Goal: Information Seeking & Learning: Check status

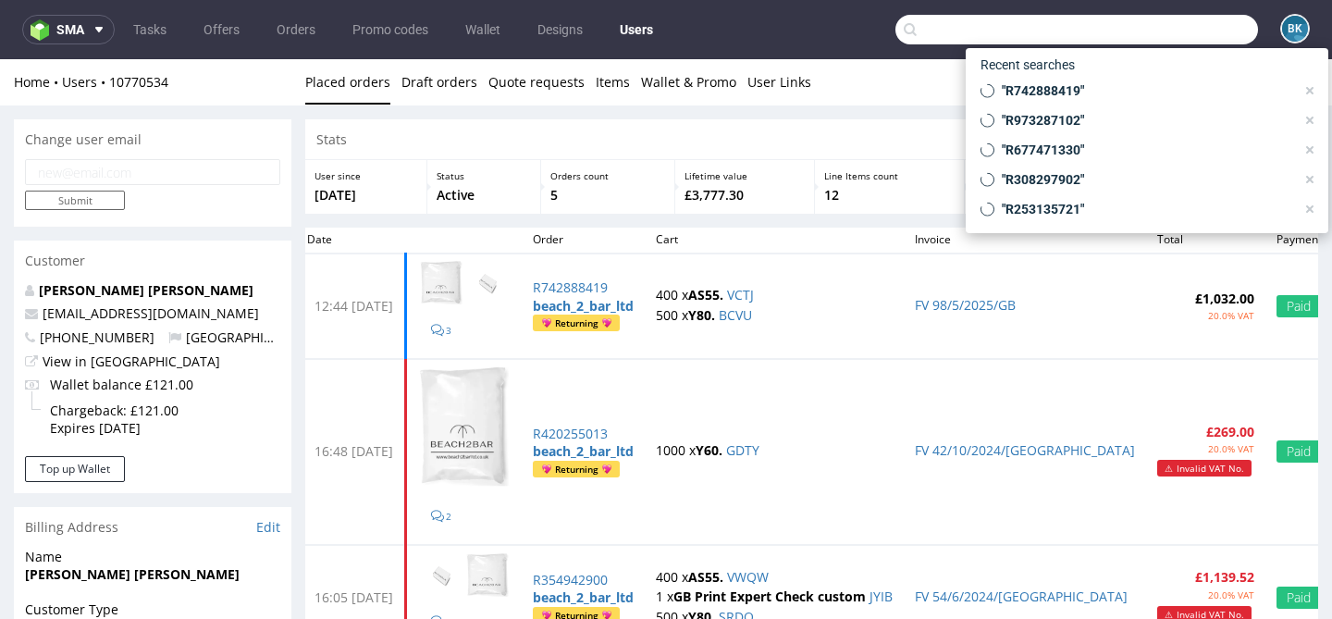
click at [1187, 38] on input "text" at bounding box center [1077, 30] width 363 height 30
paste input "R659907541"
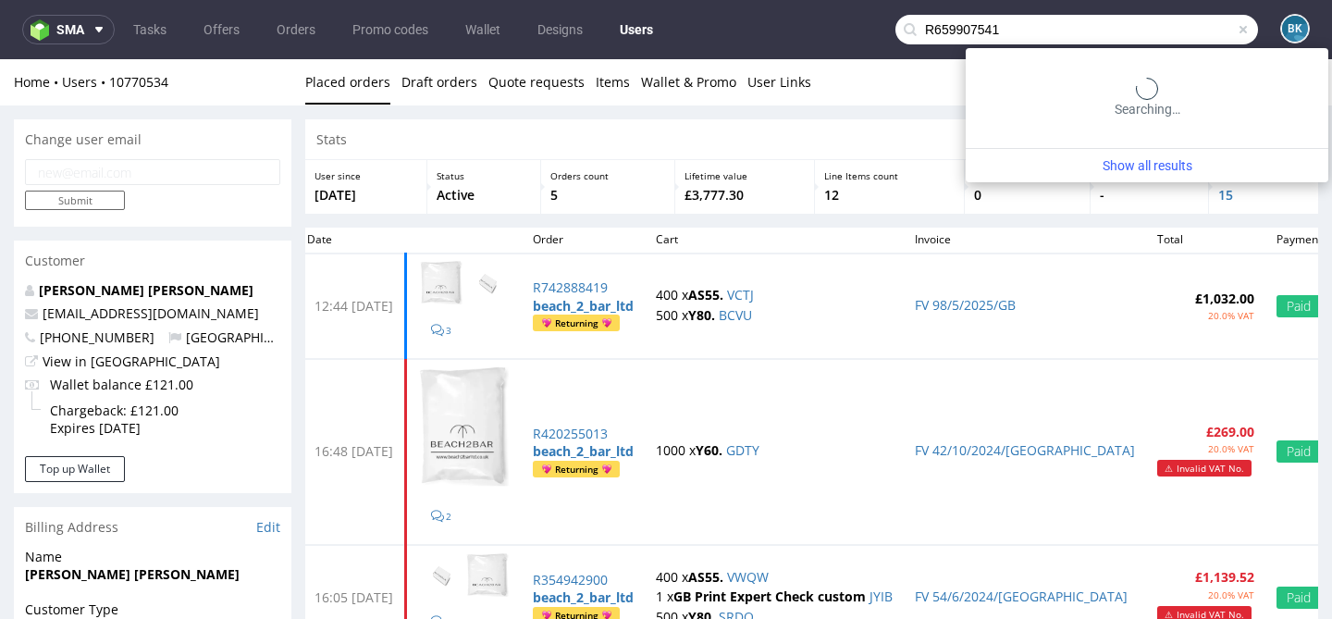
type input "R659907541"
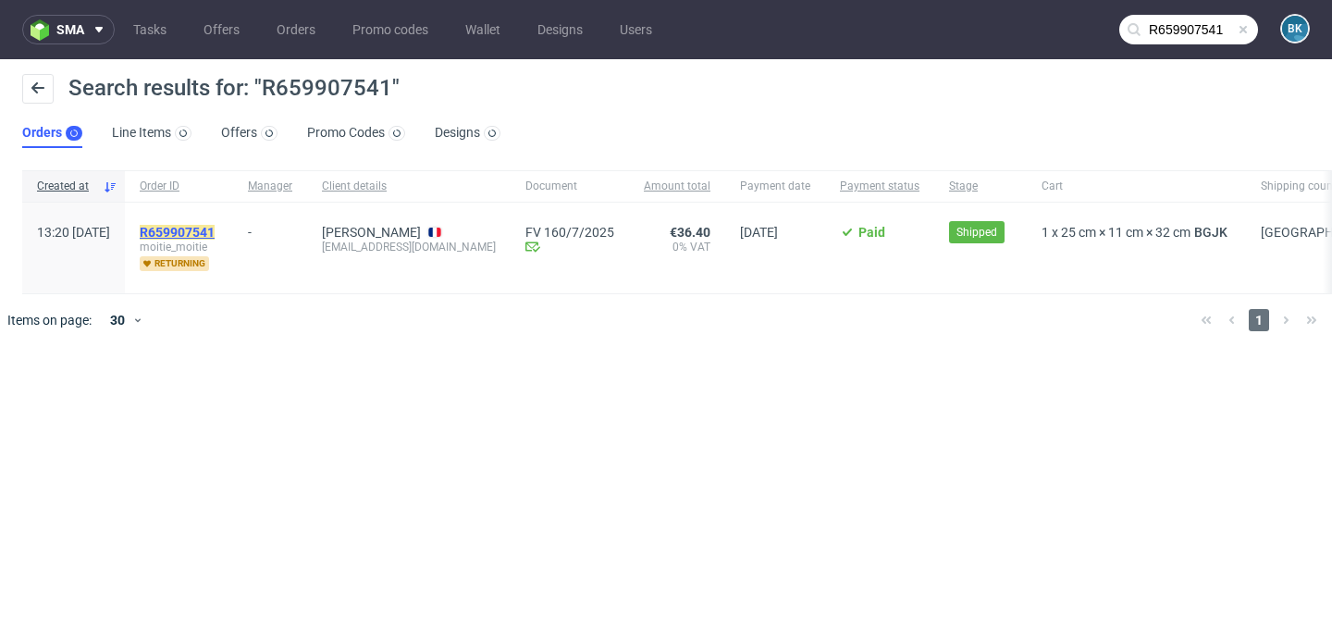
click at [215, 229] on mark "R659907541" at bounding box center [177, 232] width 75 height 15
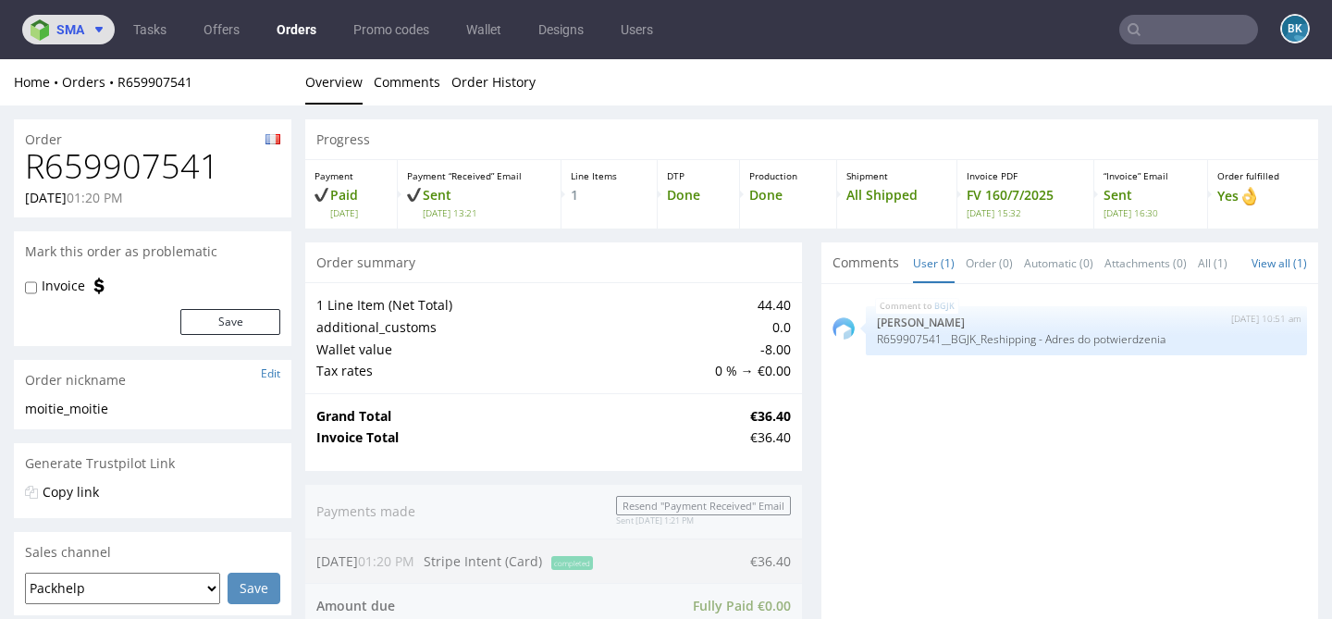
click at [98, 33] on icon at bounding box center [99, 29] width 15 height 15
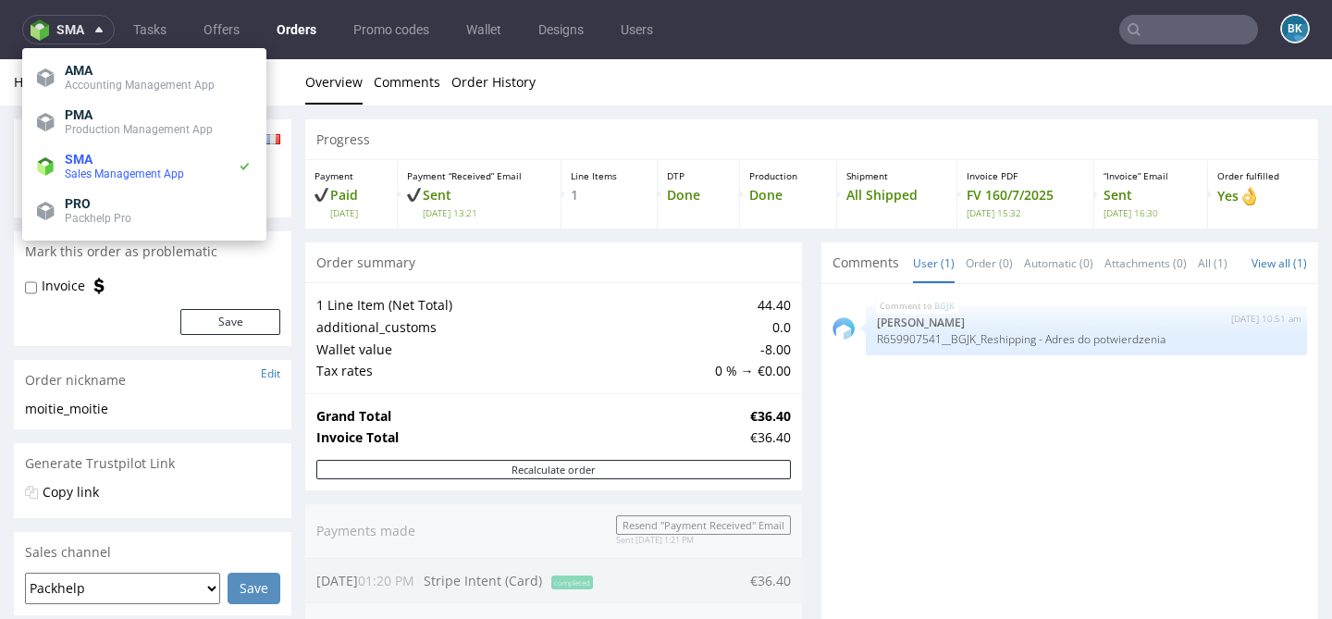
click at [768, 252] on div "Order summary" at bounding box center [553, 262] width 497 height 41
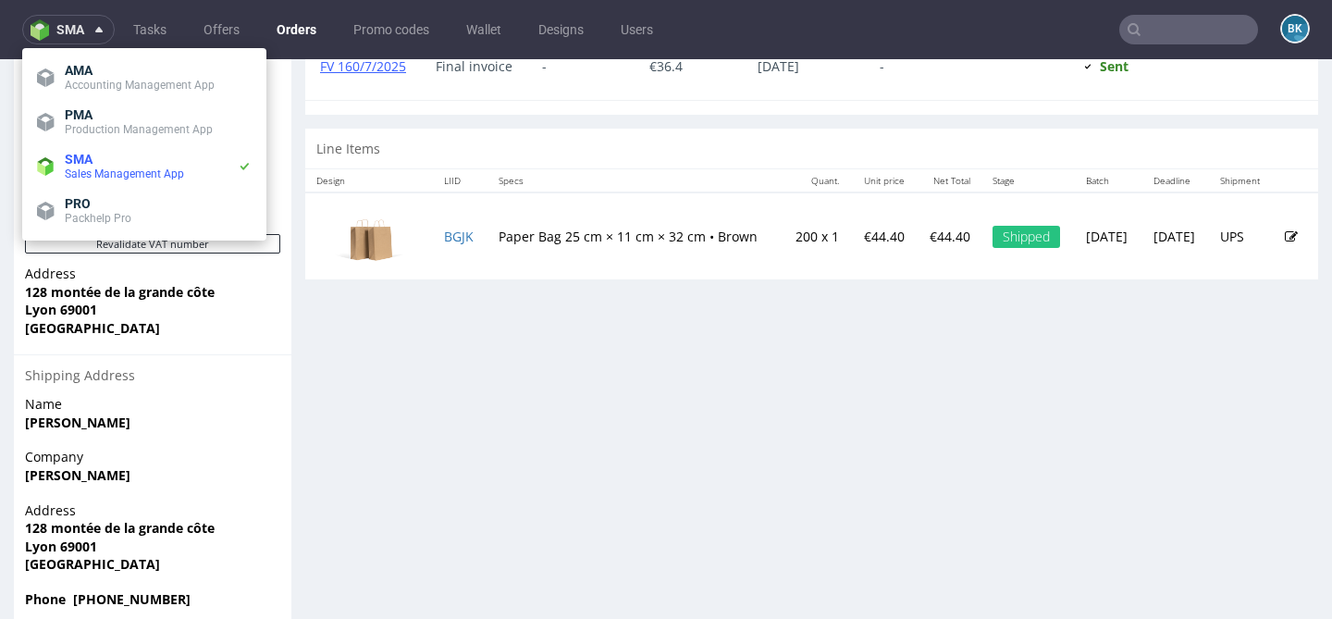
scroll to position [907, 0]
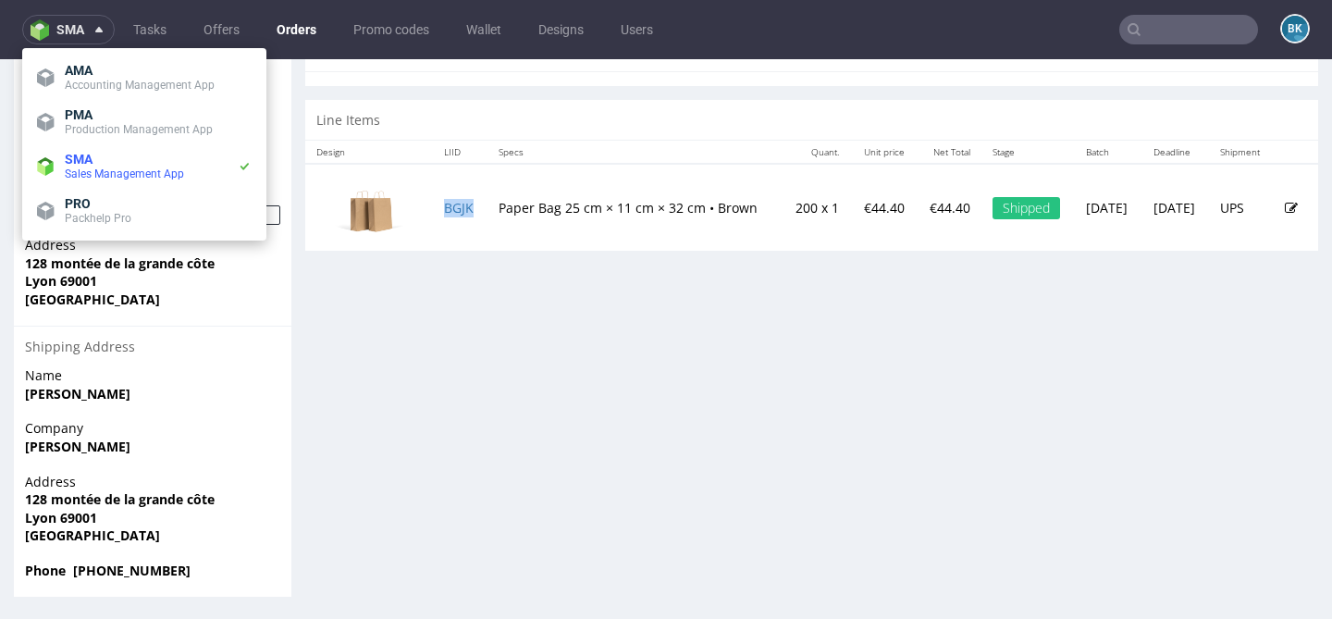
click at [450, 233] on td "BGJK" at bounding box center [460, 207] width 55 height 87
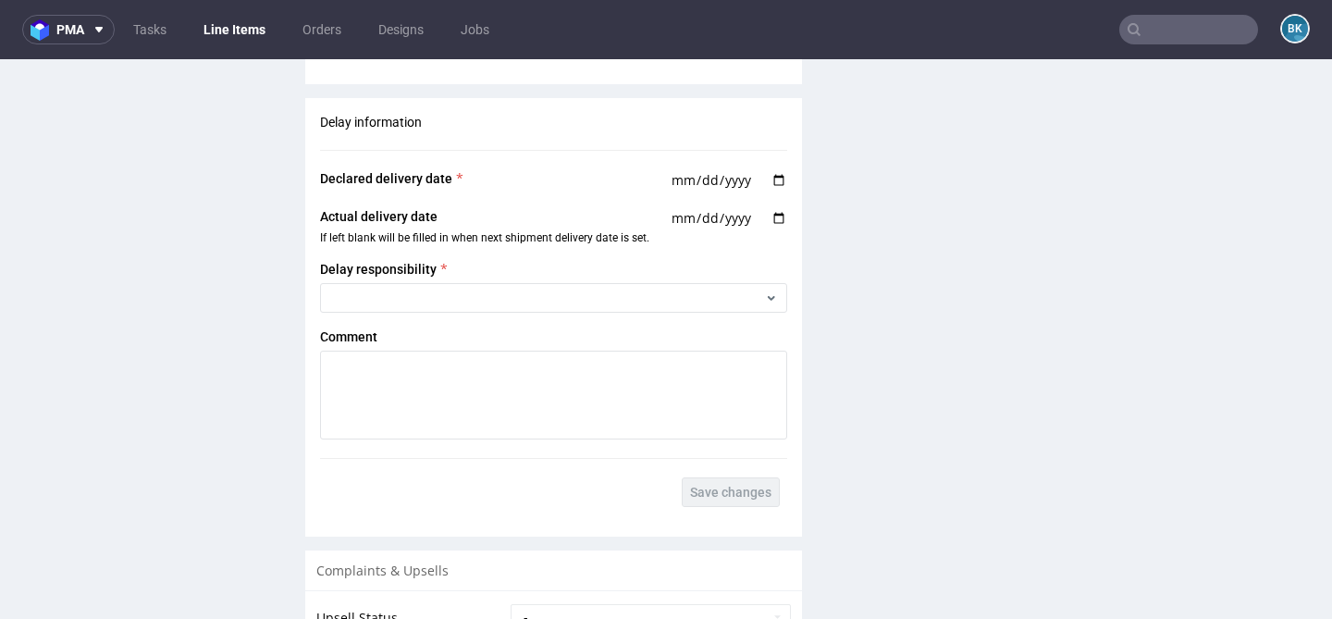
scroll to position [2196, 0]
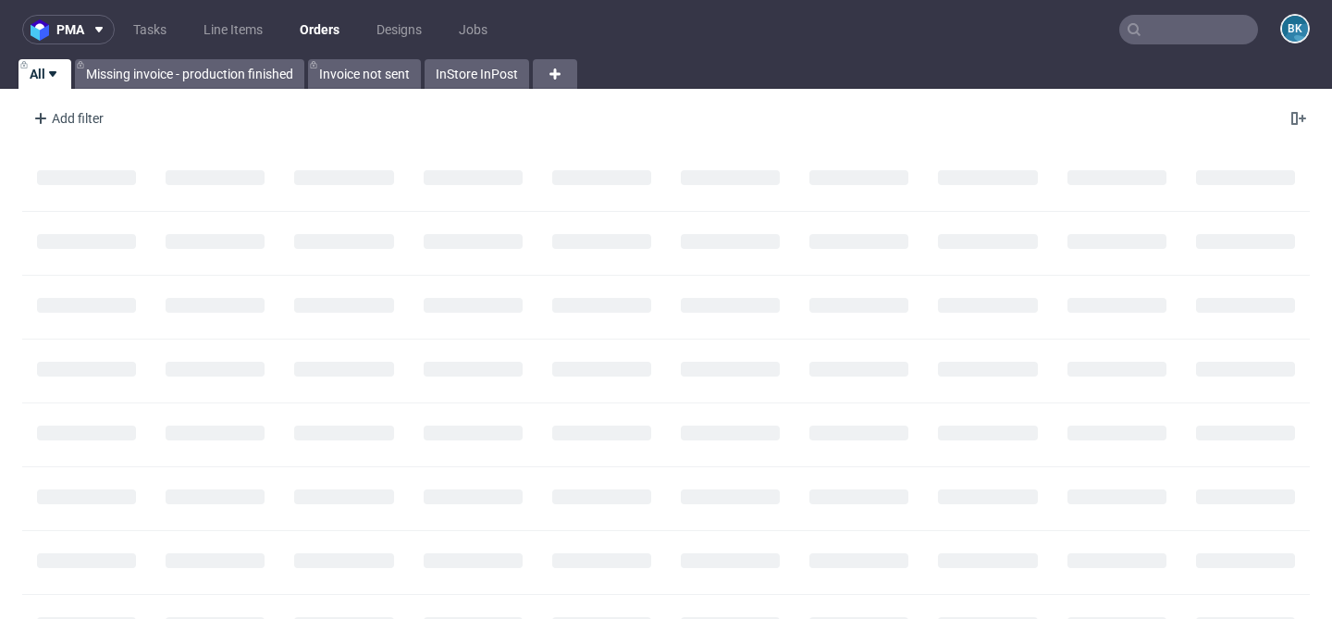
click at [1149, 31] on input "text" at bounding box center [1189, 30] width 139 height 30
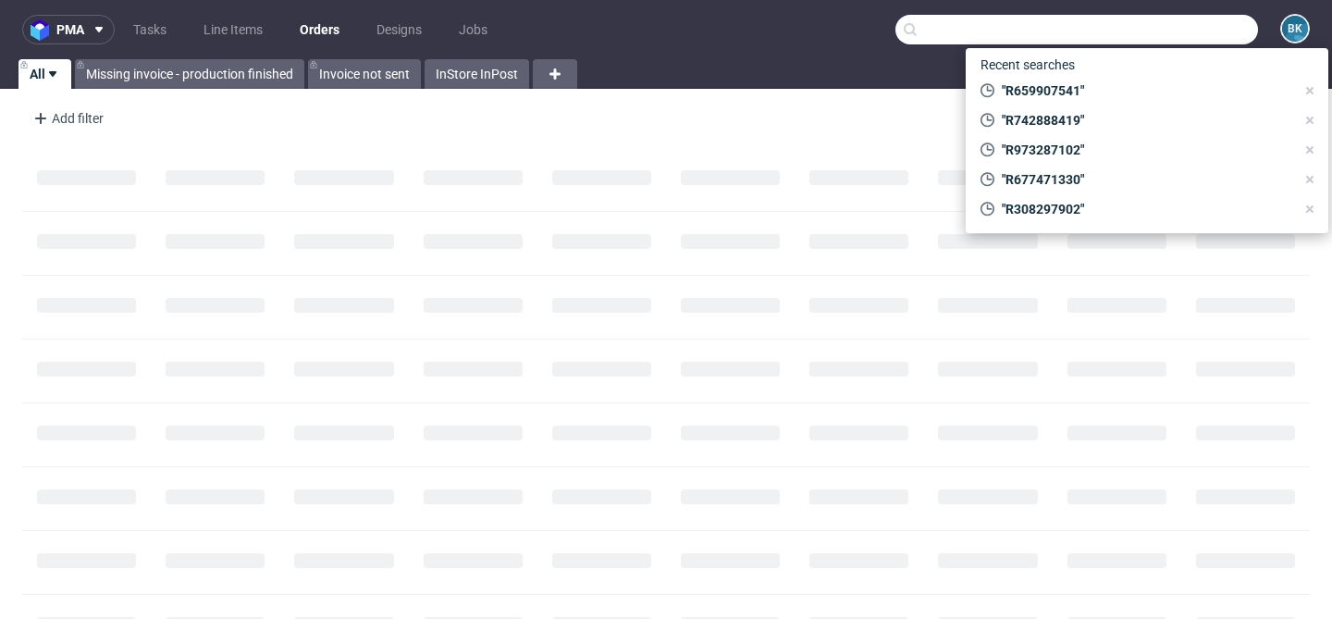
paste input "R659907541"
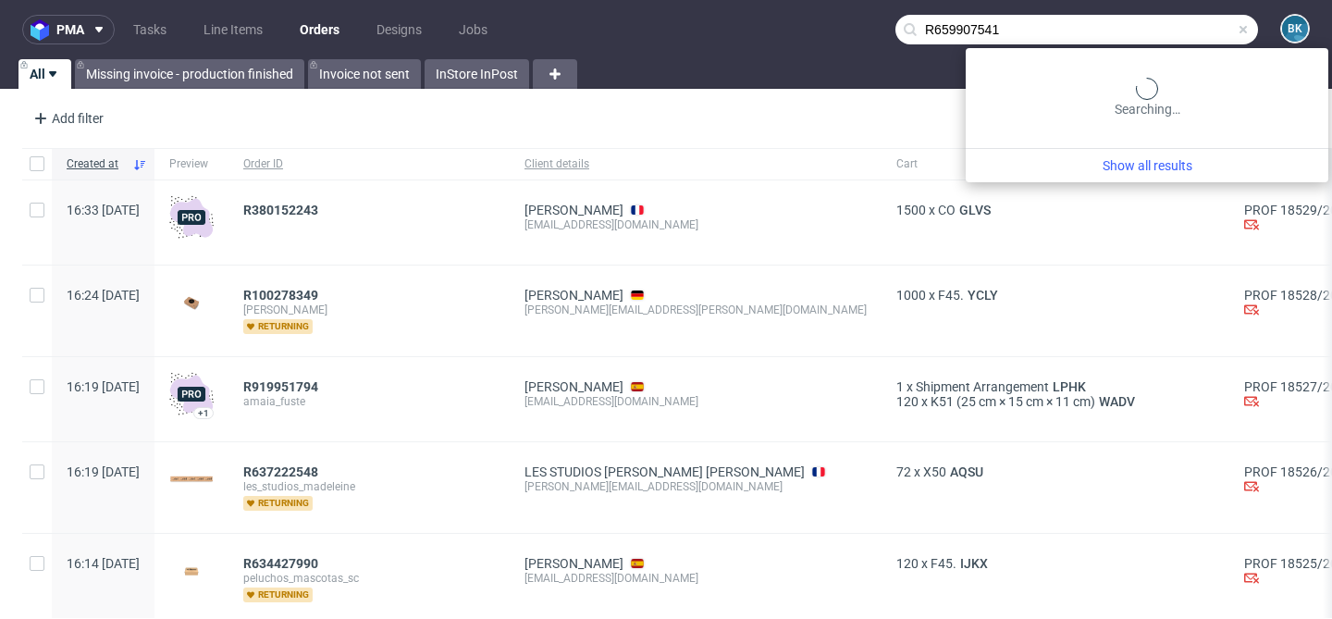
type input "R659907541"
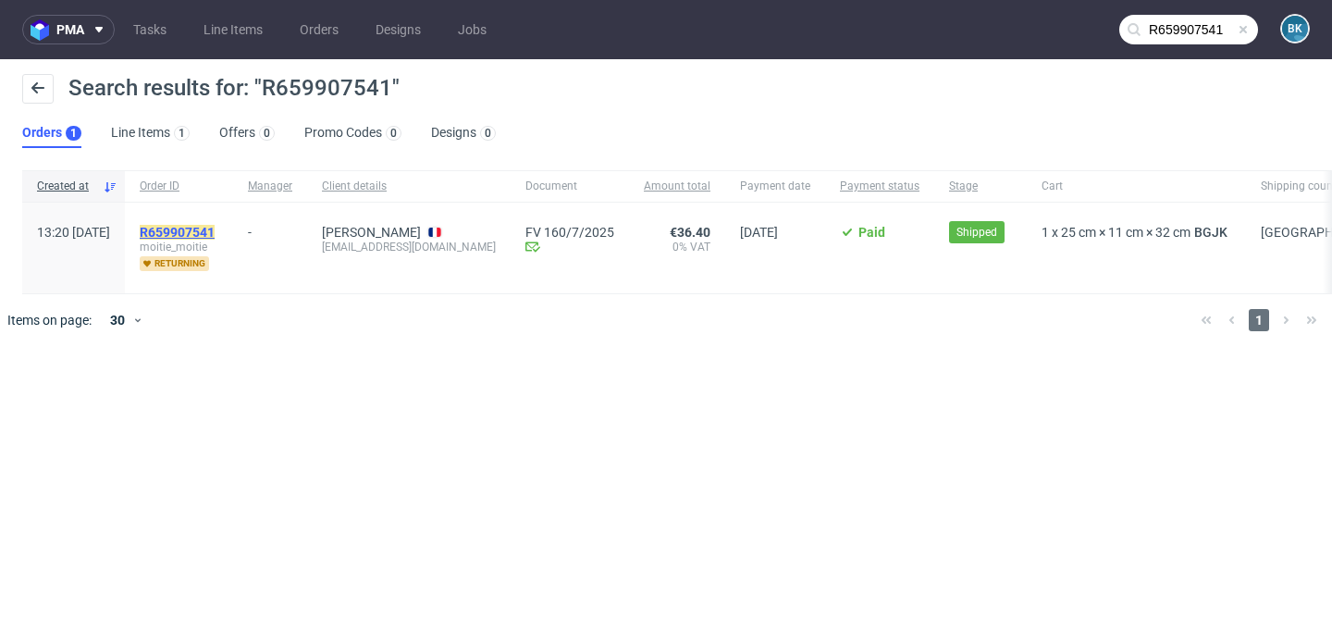
click at [215, 235] on mark "R659907541" at bounding box center [177, 232] width 75 height 15
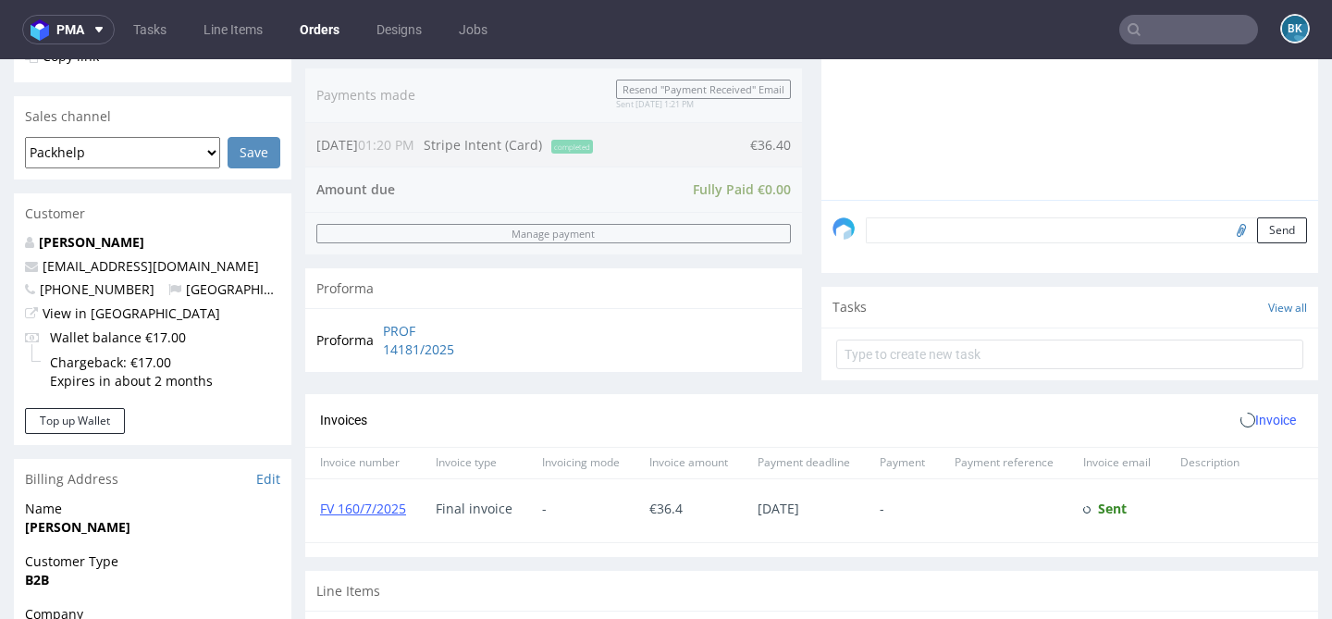
scroll to position [907, 0]
